Goal: Find contact information: Find contact information

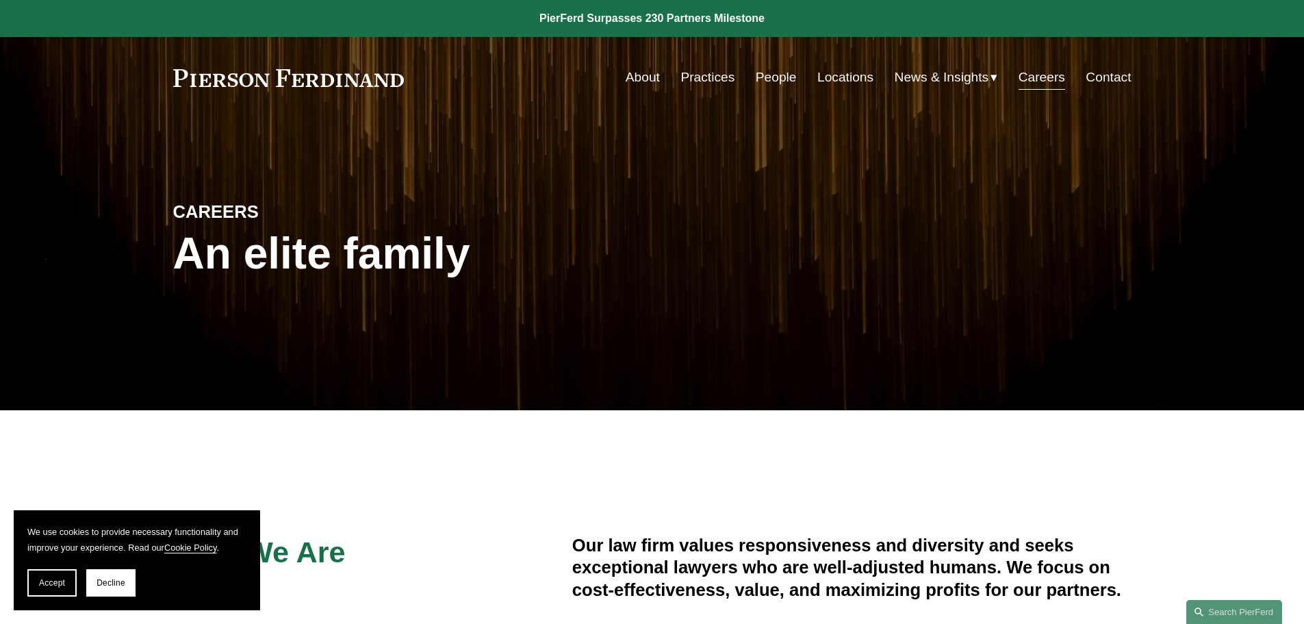
click at [840, 77] on link "Locations" at bounding box center [845, 77] width 56 height 26
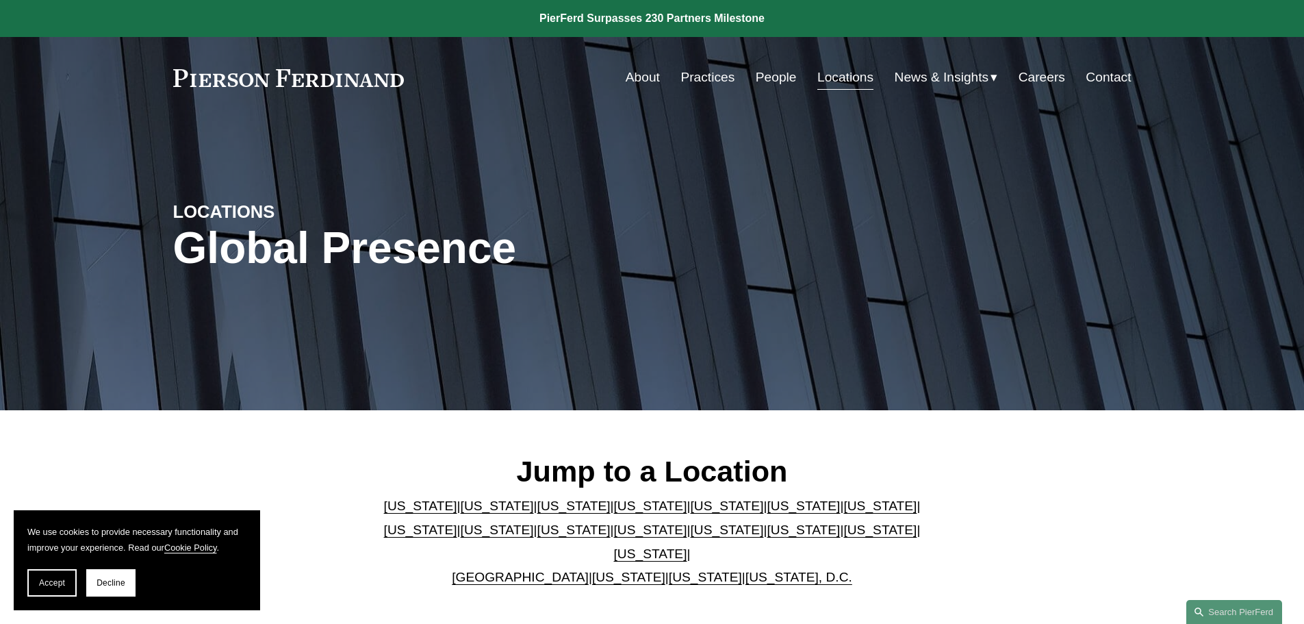
click at [614, 531] on link "New York" at bounding box center [650, 529] width 73 height 14
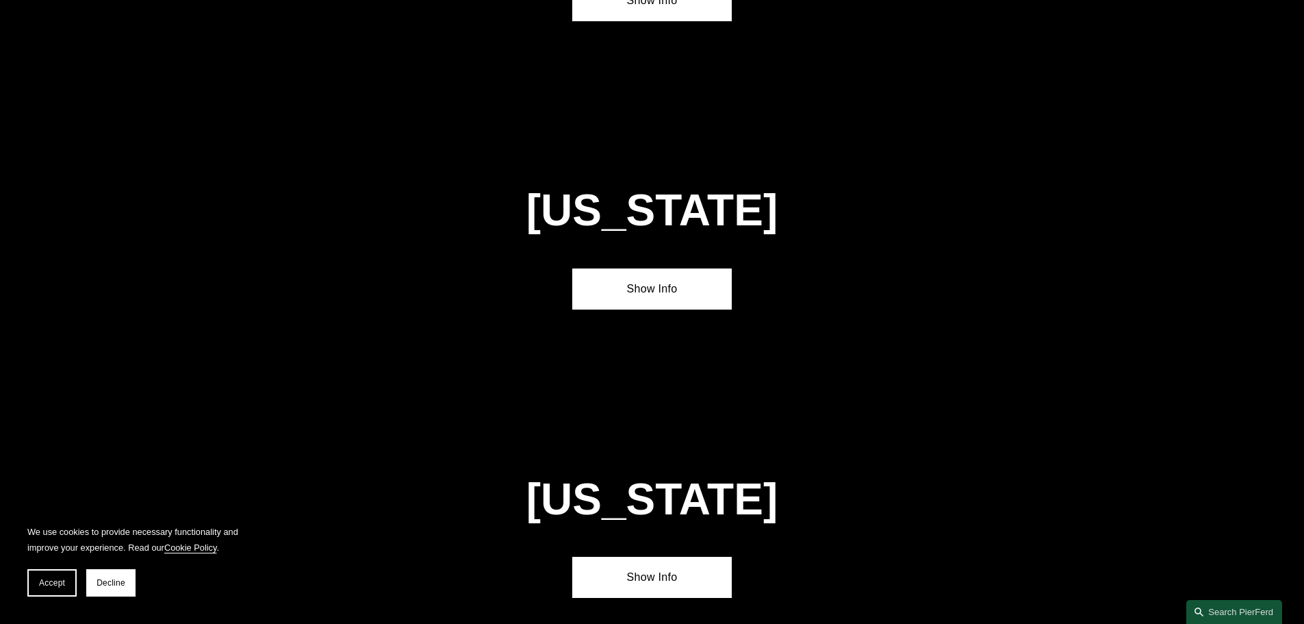
scroll to position [3505, 0]
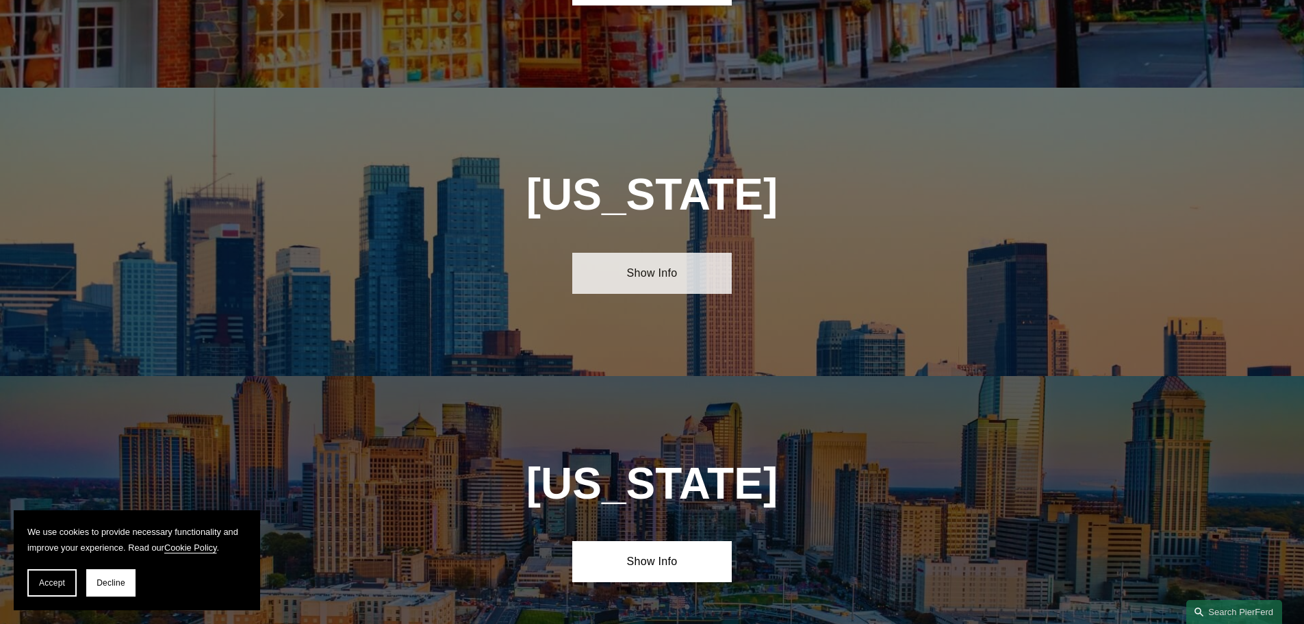
click at [653, 253] on link "Show Info" at bounding box center [651, 273] width 159 height 41
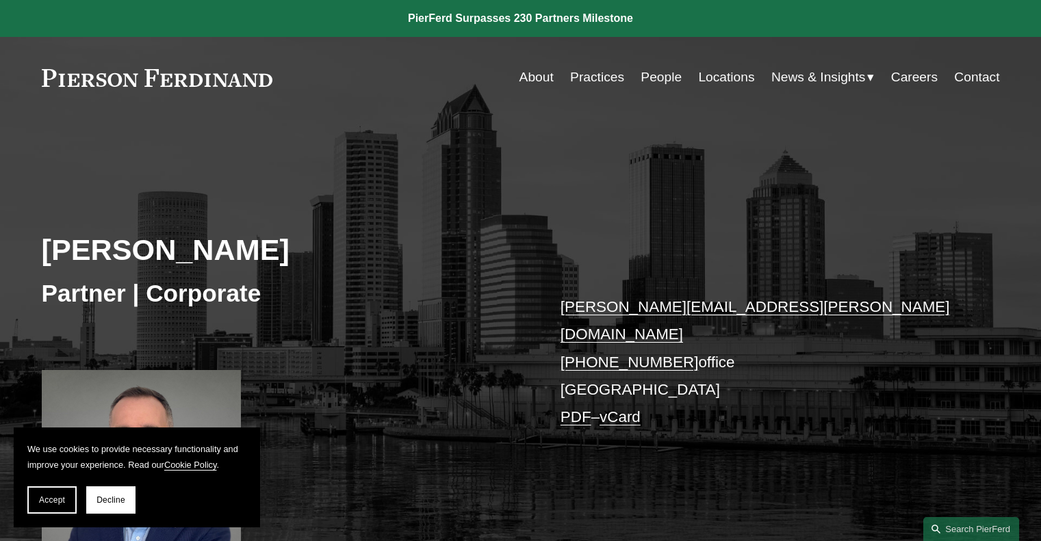
scroll to position [68, 0]
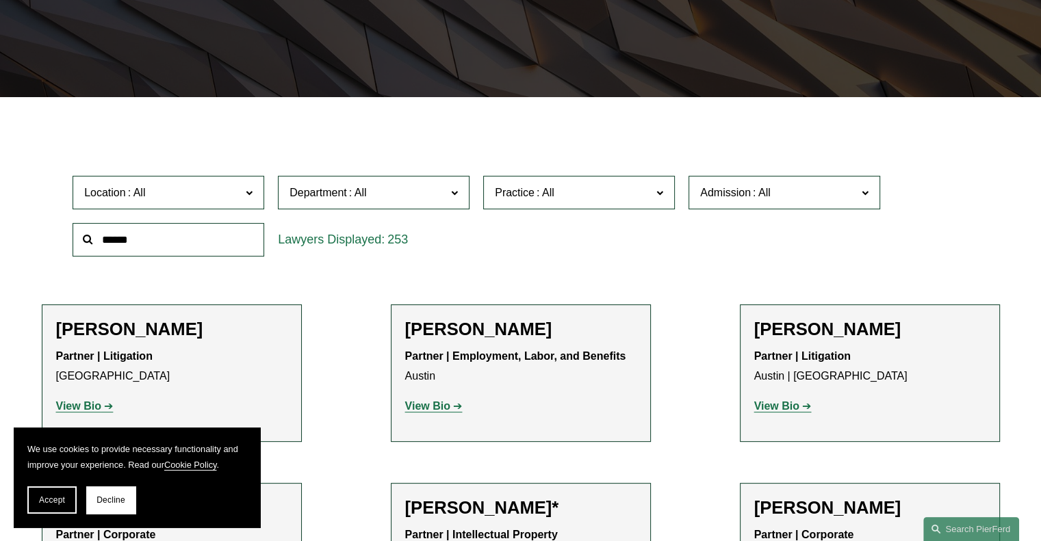
scroll to position [281, 0]
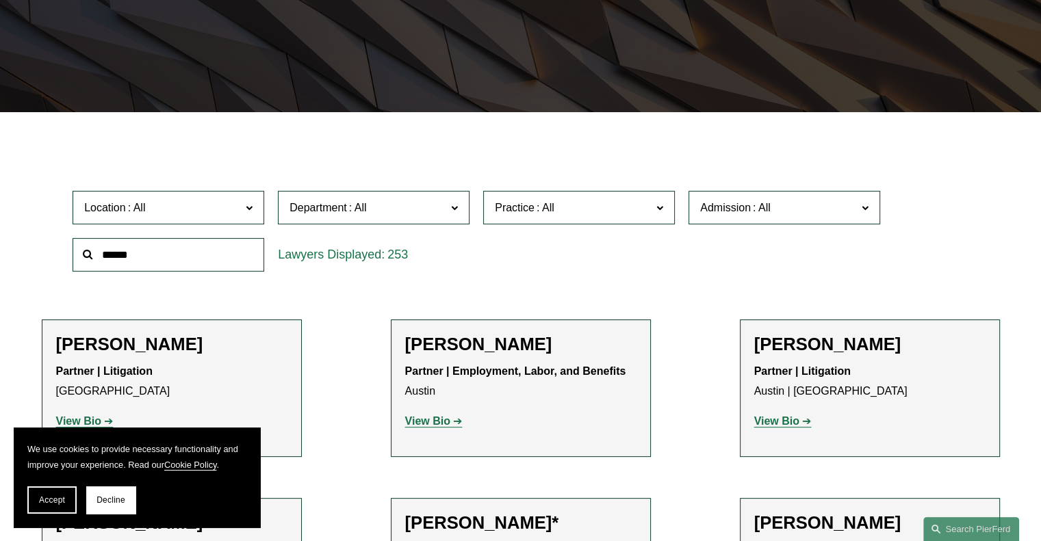
click at [144, 248] on input "text" at bounding box center [169, 255] width 192 height 34
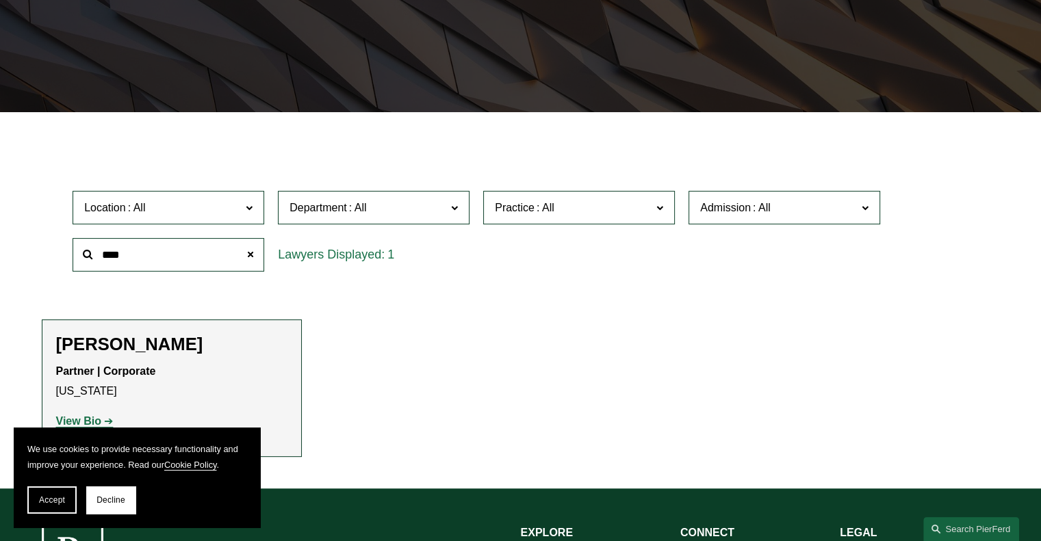
drag, startPoint x: 163, startPoint y: 255, endPoint x: 90, endPoint y: 255, distance: 72.6
click at [90, 255] on div "****" at bounding box center [169, 255] width 192 height 34
type input "*******"
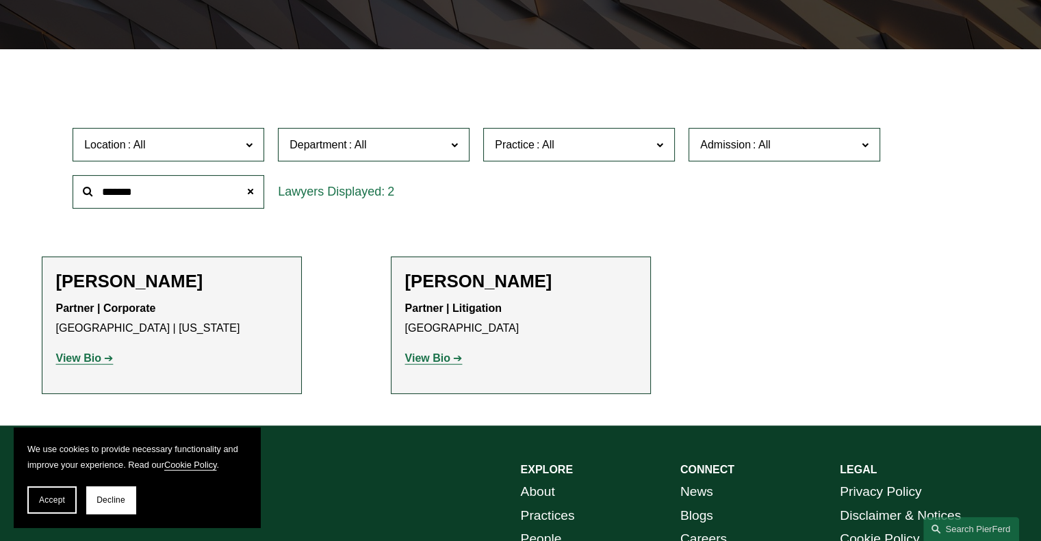
scroll to position [418, 0]
